Goal: Task Accomplishment & Management: Manage account settings

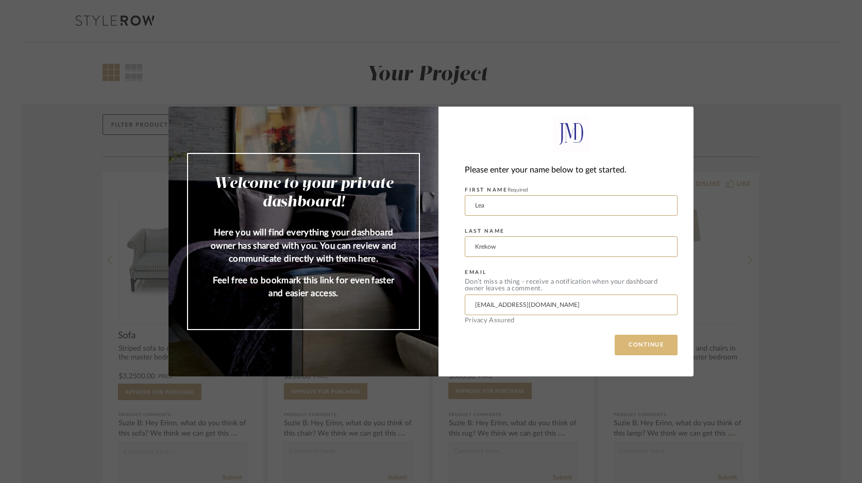
click at [626, 350] on button "CONTINUE" at bounding box center [646, 345] width 63 height 21
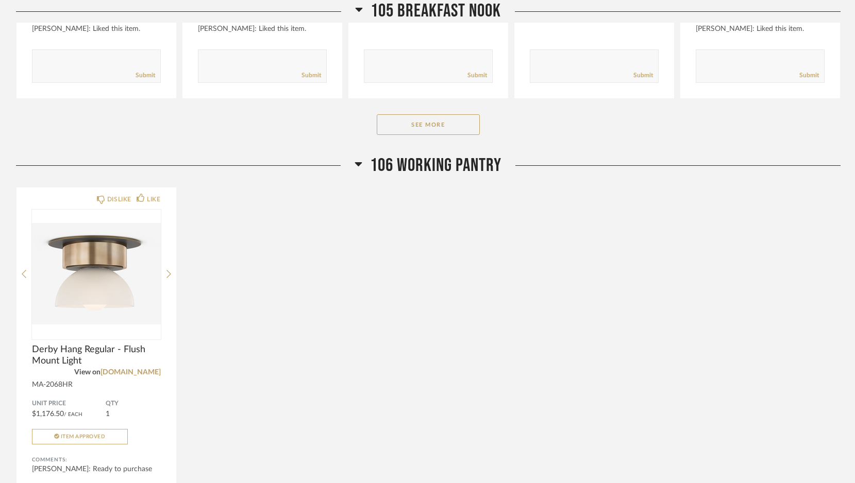
scroll to position [1835, 0]
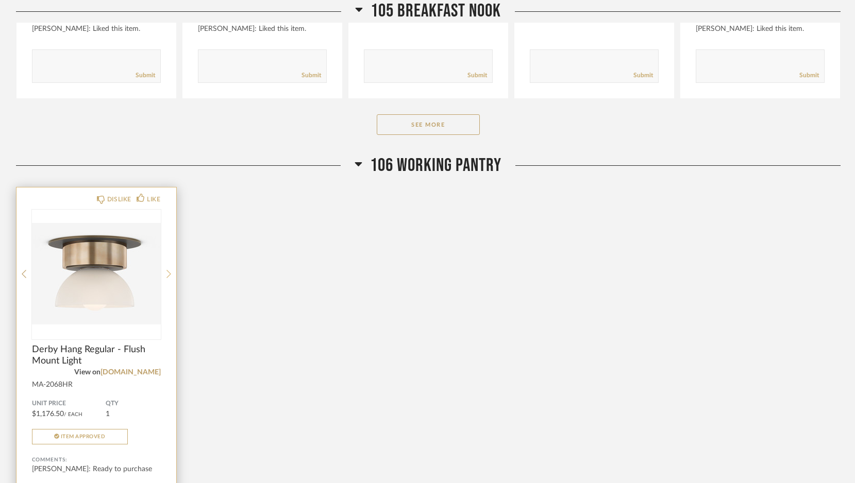
click at [167, 270] on icon at bounding box center [168, 274] width 5 height 9
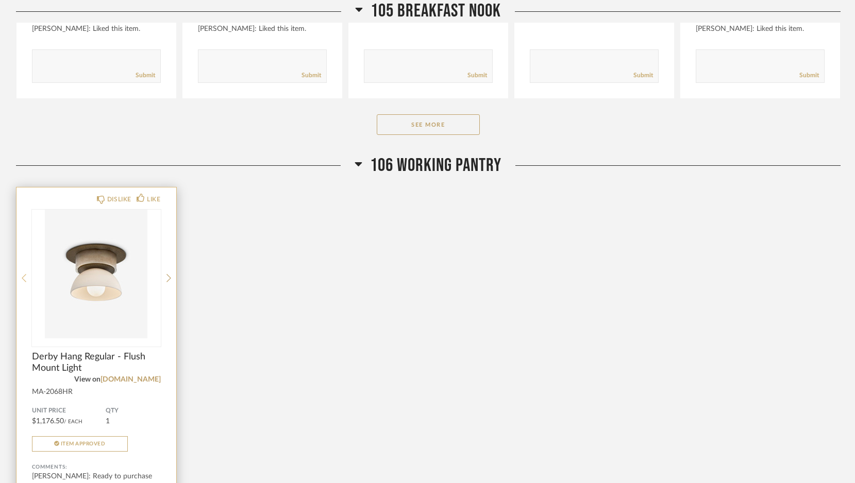
click at [23, 274] on icon at bounding box center [24, 278] width 5 height 9
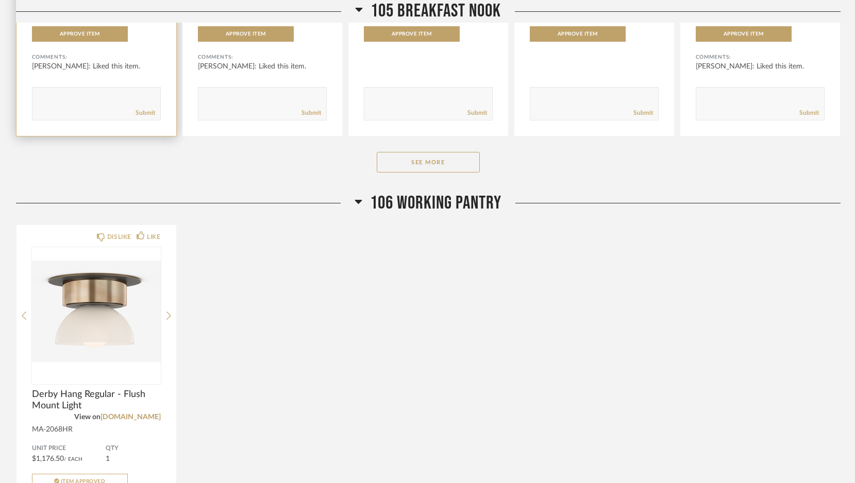
scroll to position [1808, 0]
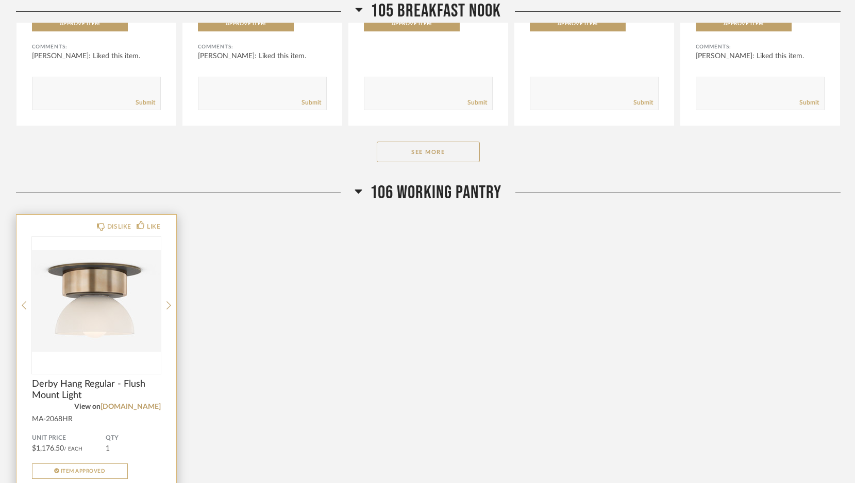
click at [164, 272] on div "DISLIKE LIKE Derby Hang Regular - Flush Mount Light View on [DOMAIN_NAME] MA-20…" at bounding box center [96, 394] width 160 height 359
click at [168, 301] on icon at bounding box center [168, 305] width 5 height 9
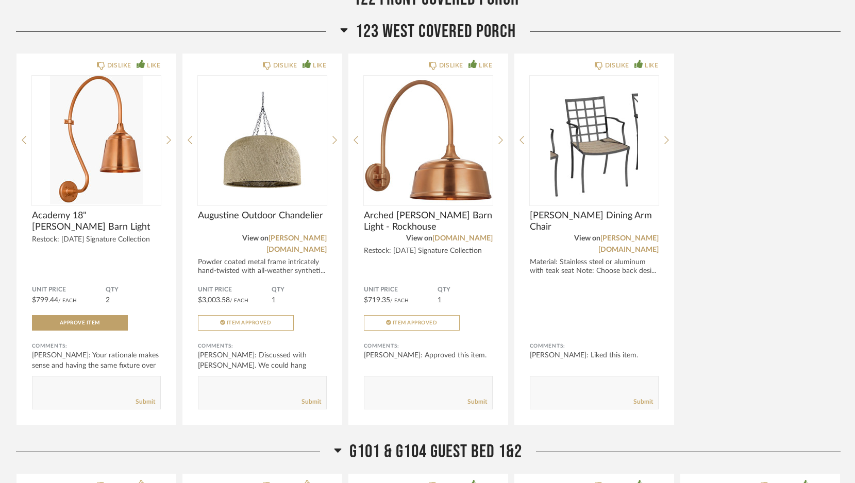
scroll to position [5661, 0]
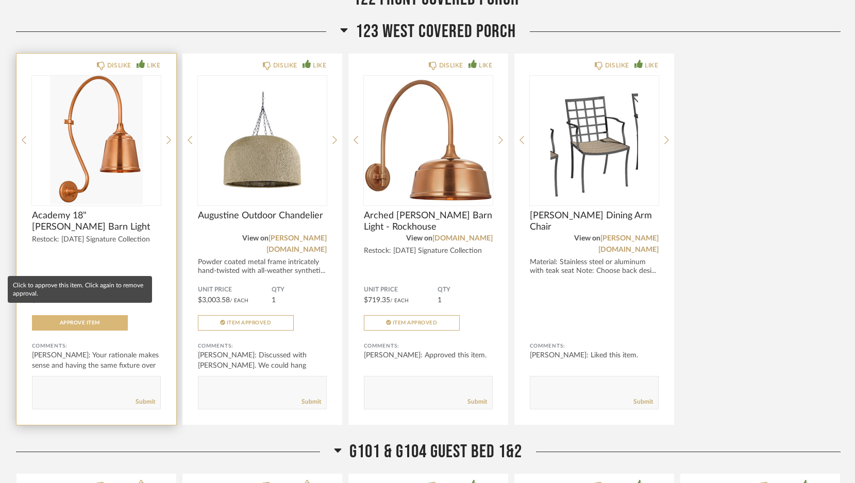
click at [86, 321] on span "Approve Item" at bounding box center [80, 323] width 40 height 5
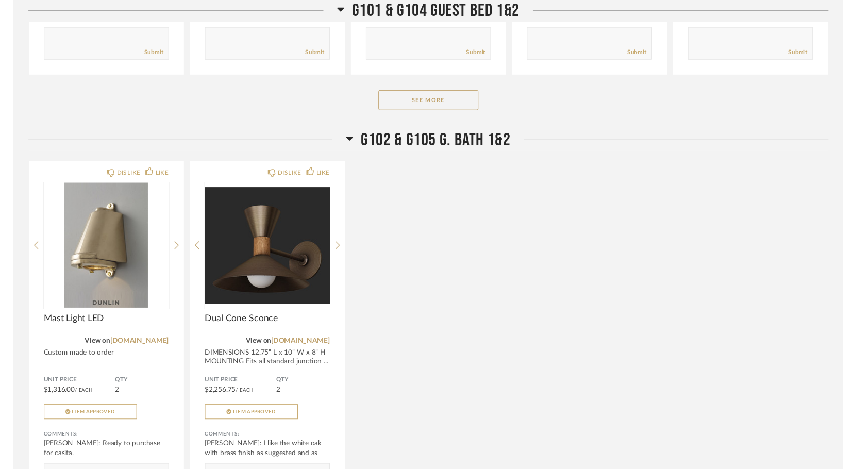
scroll to position [6419, 0]
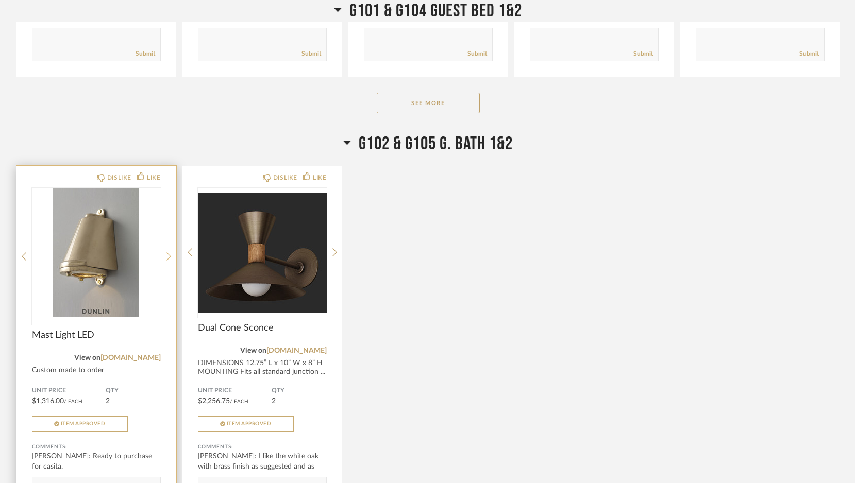
click at [169, 253] on icon at bounding box center [168, 257] width 5 height 8
click at [169, 252] on icon at bounding box center [168, 256] width 5 height 9
click at [128, 355] on link "[DOMAIN_NAME]" at bounding box center [131, 358] width 60 height 7
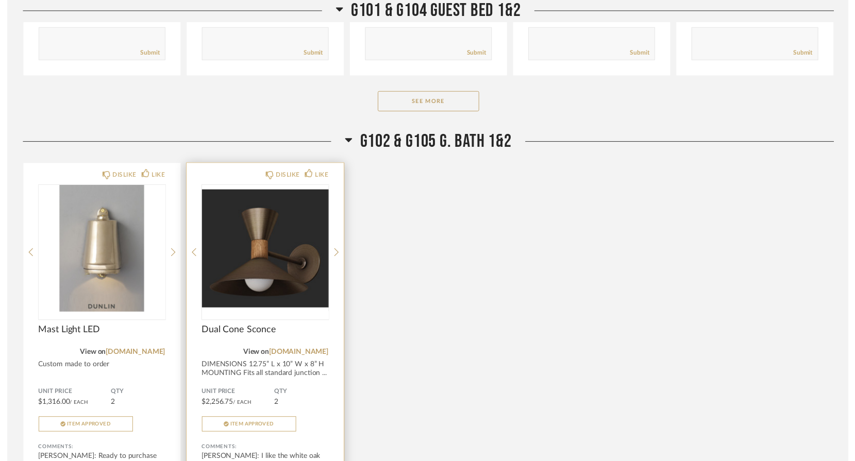
scroll to position [6377, 0]
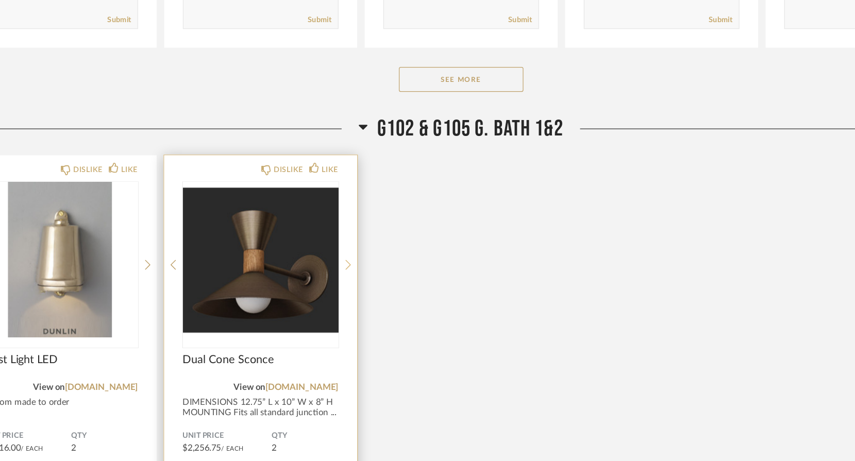
click at [332, 294] on icon at bounding box center [334, 298] width 5 height 9
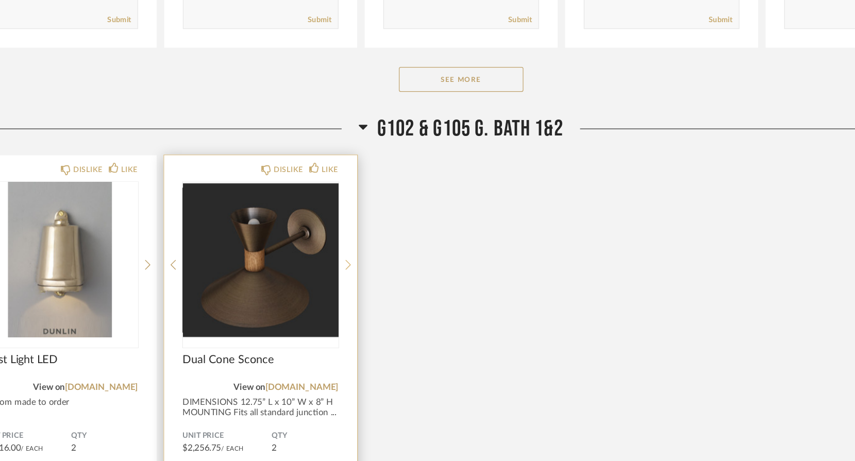
click at [332, 294] on icon at bounding box center [334, 298] width 5 height 9
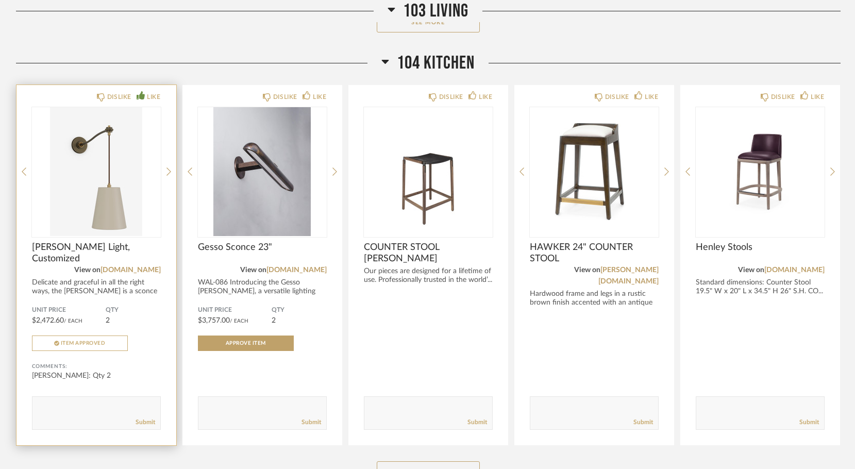
scroll to position [1027, 0]
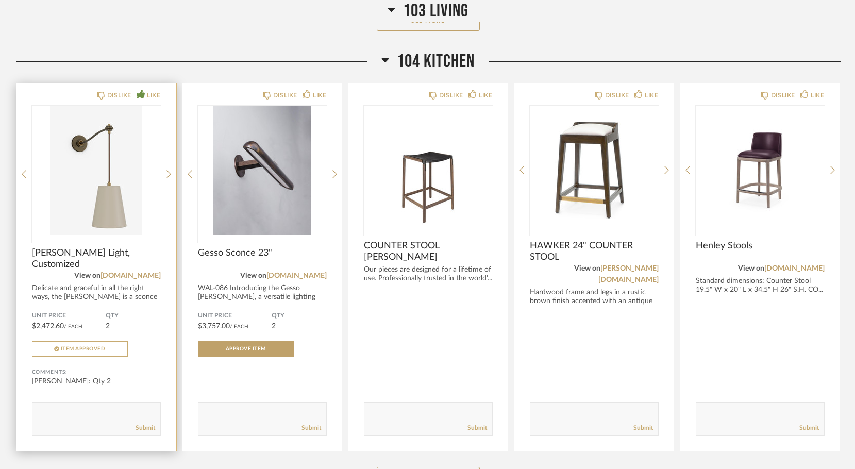
click at [163, 150] on div "DISLIKE LIKE [PERSON_NAME] Light, Customized View on [DOMAIN_NAME] Delicate and…" at bounding box center [96, 268] width 160 height 368
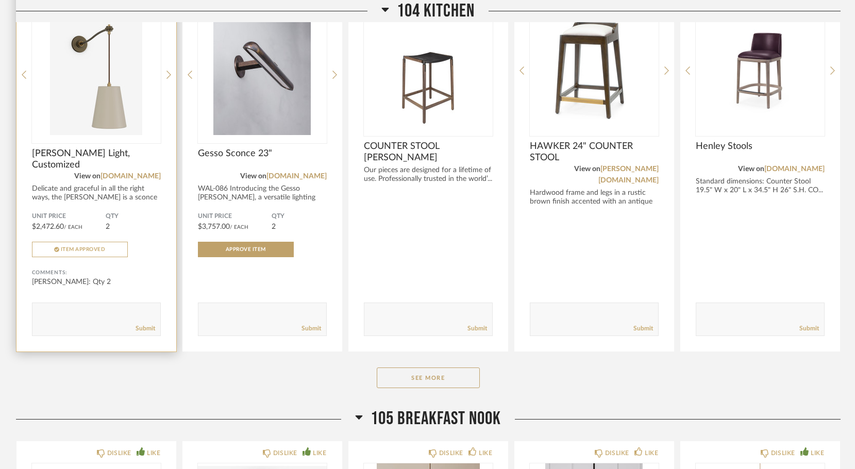
scroll to position [1105, 0]
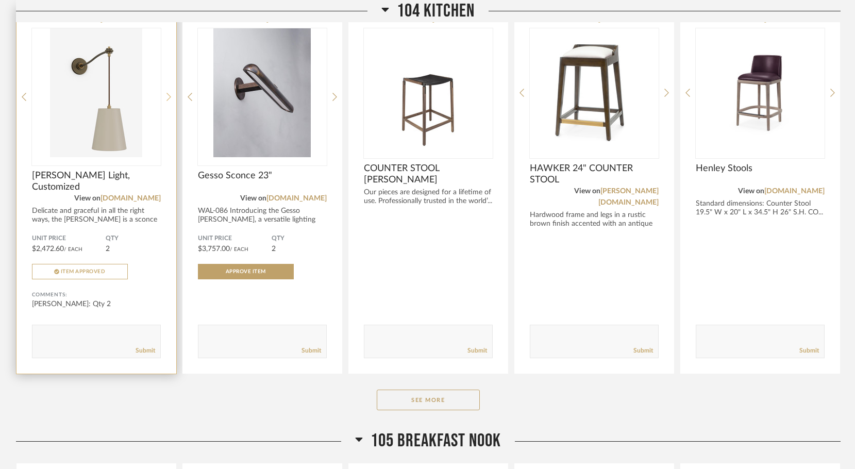
click at [170, 66] on div at bounding box center [168, 96] width 5 height 137
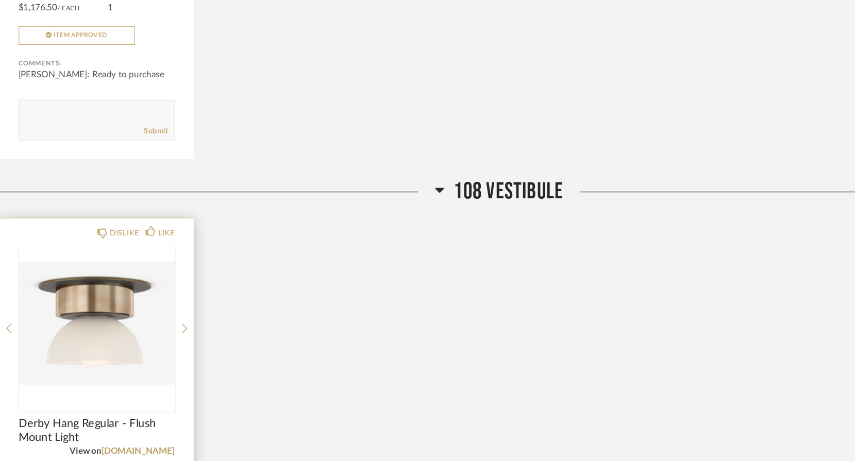
scroll to position [2279, 0]
